Goal: Task Accomplishment & Management: Manage account settings

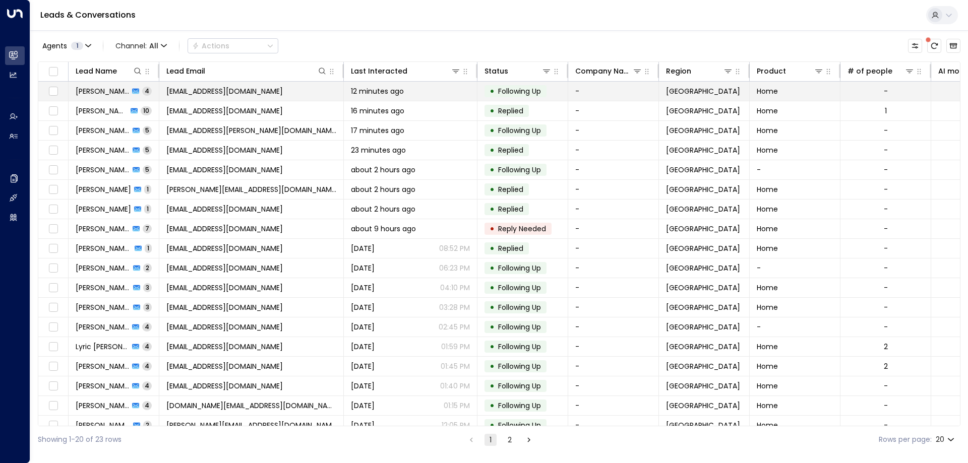
click at [94, 93] on span "[PERSON_NAME]" at bounding box center [102, 91] width 53 height 10
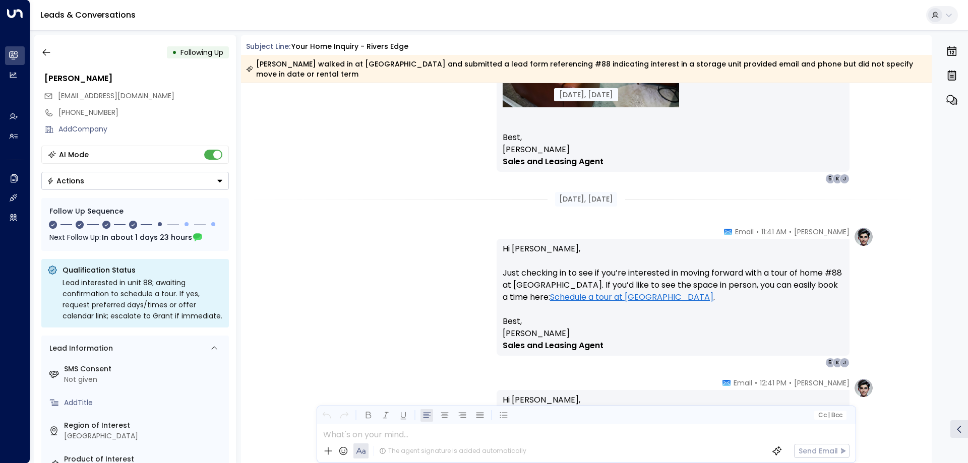
scroll to position [1123, 0]
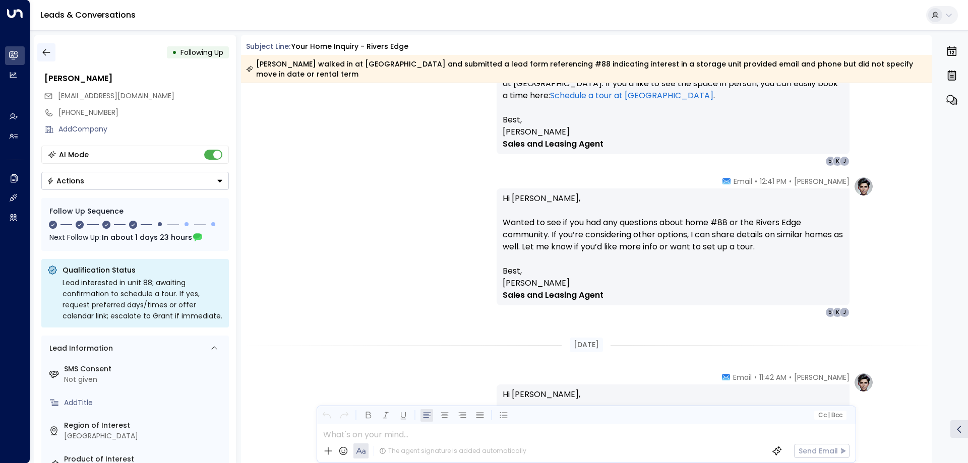
click at [47, 55] on icon "button" at bounding box center [46, 52] width 10 height 10
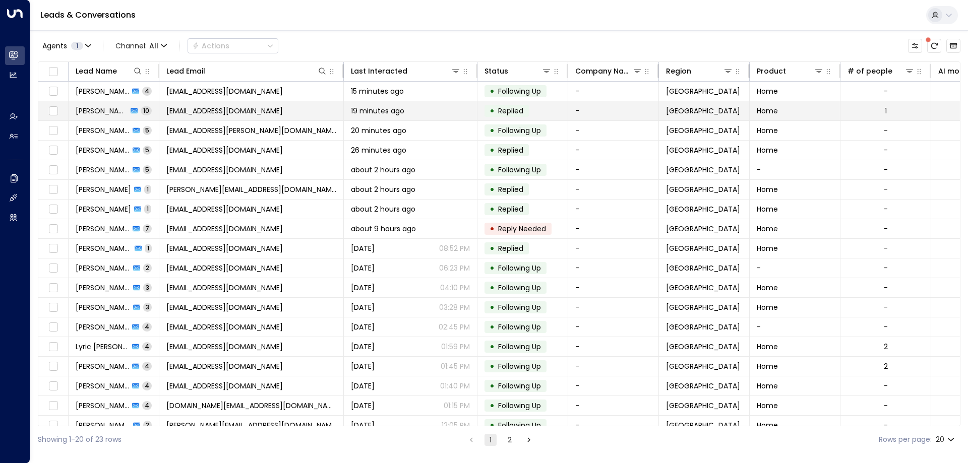
click at [408, 110] on div "19 minutes ago" at bounding box center [410, 111] width 119 height 10
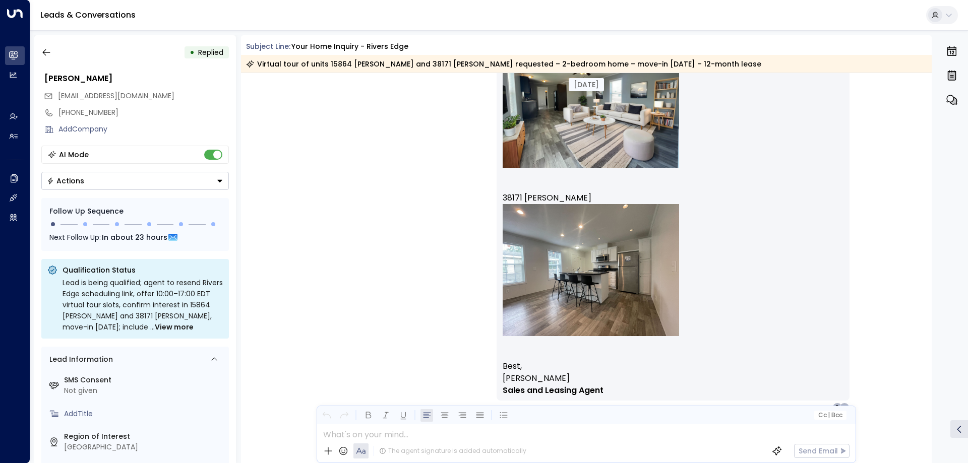
scroll to position [2632, 0]
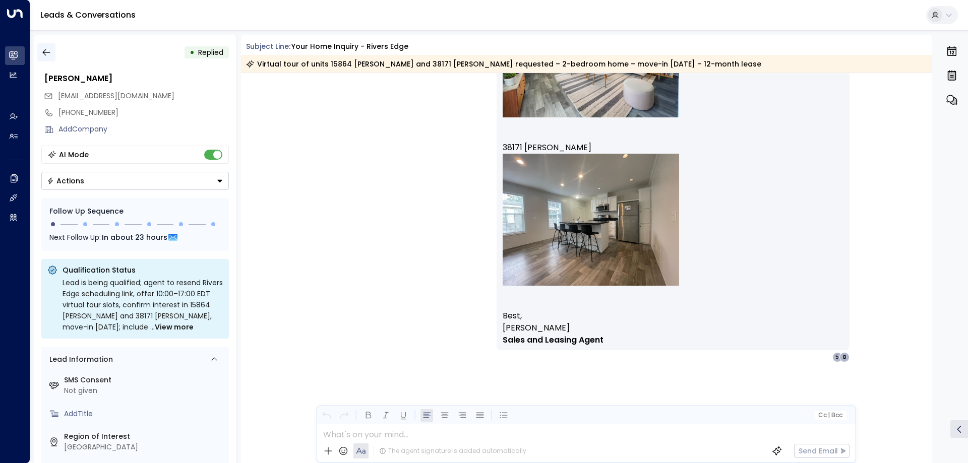
click at [47, 52] on icon "button" at bounding box center [46, 52] width 10 height 10
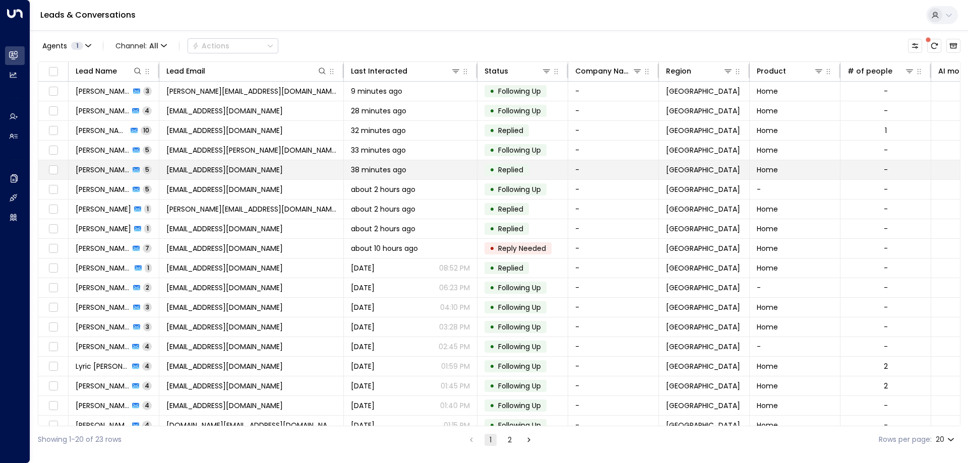
click at [268, 171] on span "[EMAIL_ADDRESS][DOMAIN_NAME]" at bounding box center [224, 170] width 116 height 10
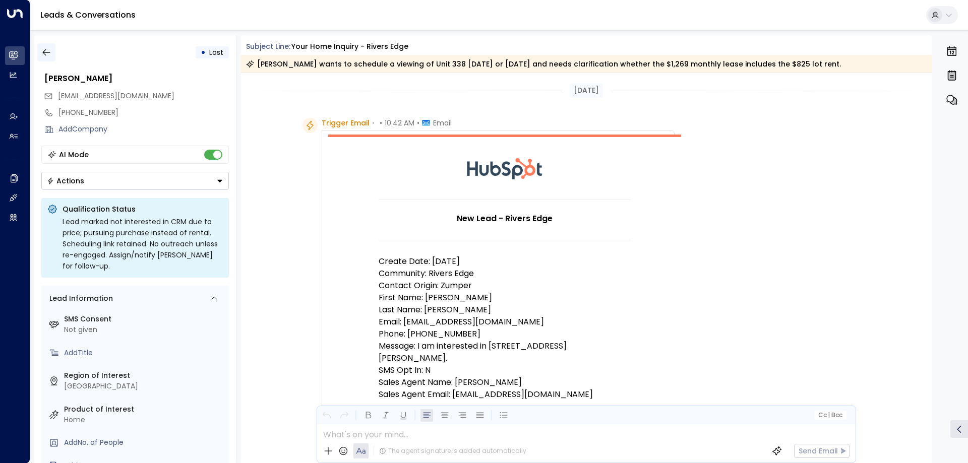
click at [49, 55] on icon "button" at bounding box center [46, 52] width 10 height 10
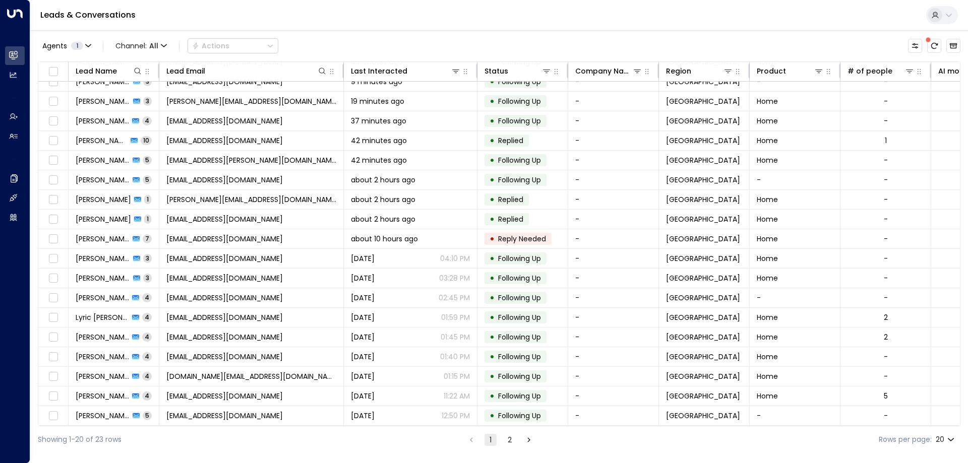
scroll to position [48, 0]
